Goal: Information Seeking & Learning: Check status

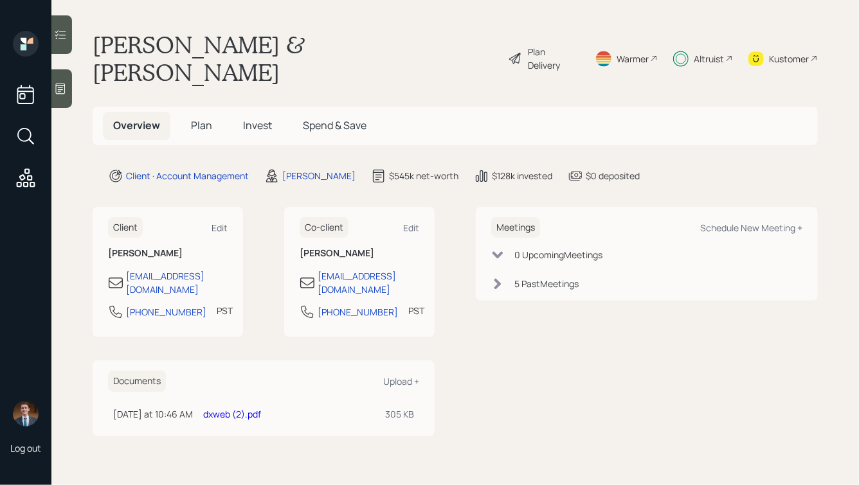
click at [255, 118] on span "Invest" at bounding box center [257, 125] width 29 height 14
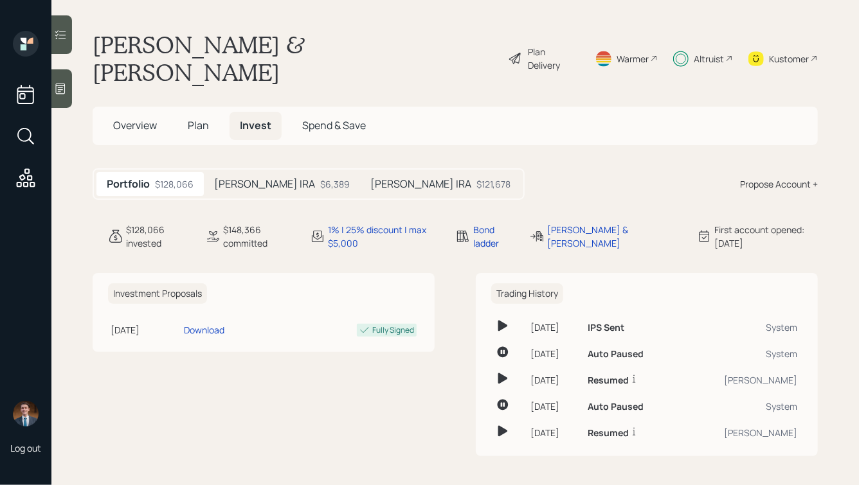
click at [247, 178] on h5 "[PERSON_NAME] IRA" at bounding box center [264, 184] width 101 height 12
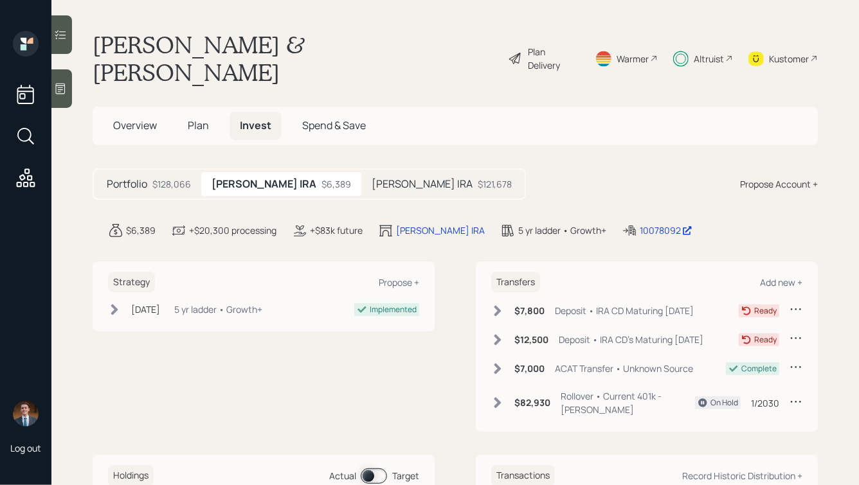
click at [407, 172] on div "[PERSON_NAME] IRA $121,678" at bounding box center [441, 184] width 161 height 24
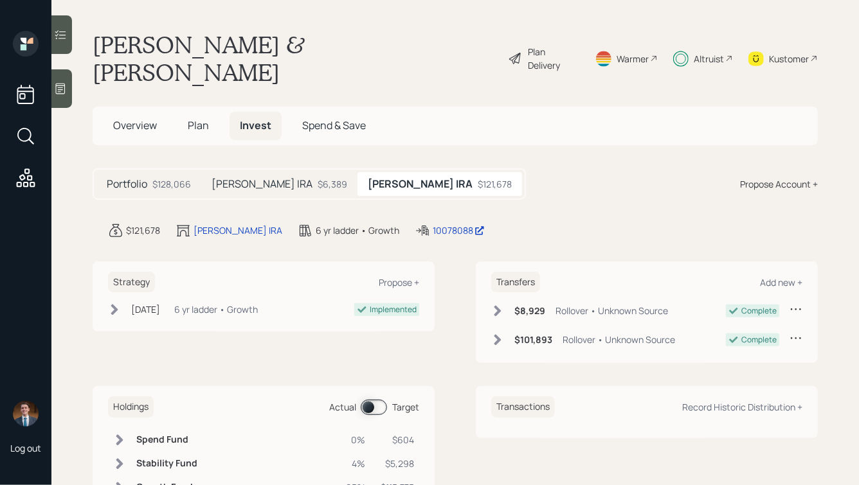
click at [265, 178] on h5 "[PERSON_NAME] IRA" at bounding box center [262, 184] width 101 height 12
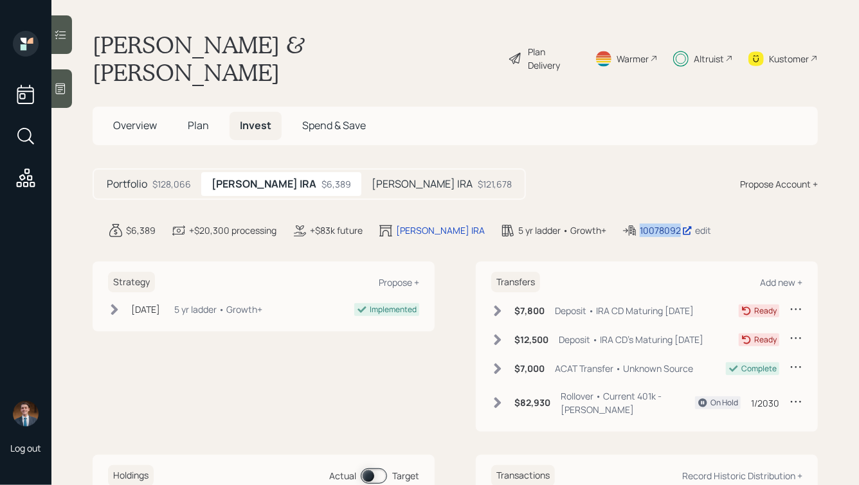
drag, startPoint x: 615, startPoint y: 194, endPoint x: 655, endPoint y: 206, distance: 41.7
click at [655, 206] on main "[PERSON_NAME] & [PERSON_NAME] Plan Delivery Warmer Altruist Kustomer Overview P…" at bounding box center [455, 242] width 808 height 485
copy div "10078092"
click at [500, 305] on icon at bounding box center [497, 311] width 13 height 13
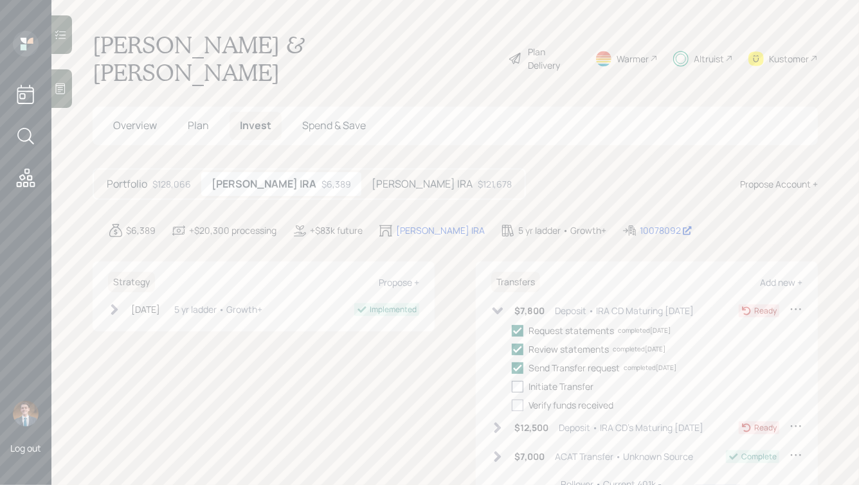
click at [516, 381] on div at bounding box center [518, 387] width 12 height 12
click at [512, 386] on input "checkbox" at bounding box center [511, 386] width 1 height 1
checkbox input "true"
click at [640, 224] on div "10078092" at bounding box center [666, 231] width 53 height 14
